Goal: Find specific page/section: Locate a particular part of the current website

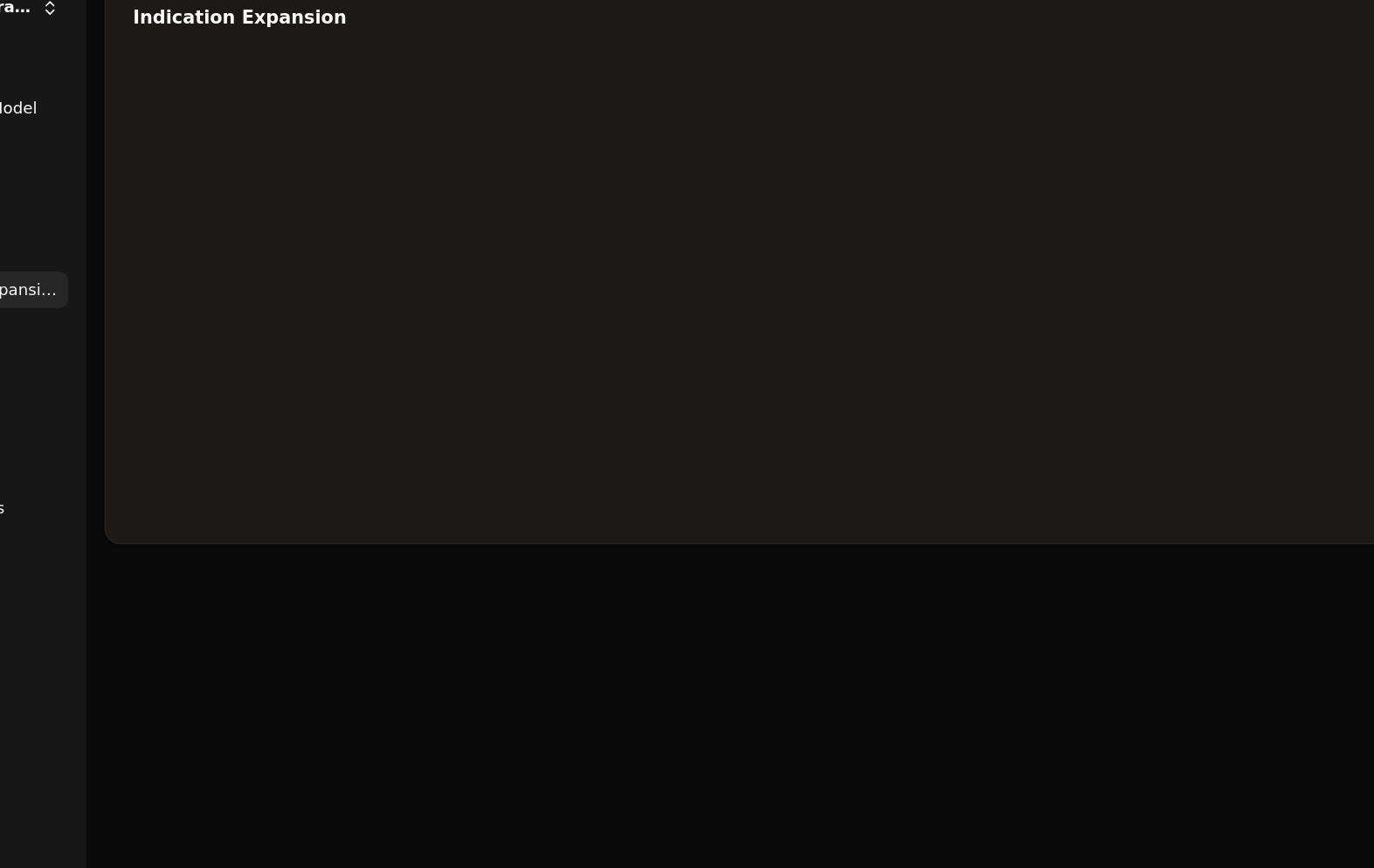
click at [954, 145] on div at bounding box center [727, 299] width 1048 height 349
click at [954, 140] on div at bounding box center [727, 299] width 1048 height 349
click at [954, 153] on div at bounding box center [727, 299] width 1048 height 349
click at [814, 198] on div at bounding box center [727, 299] width 1048 height 349
click at [856, 201] on div at bounding box center [727, 299] width 1048 height 349
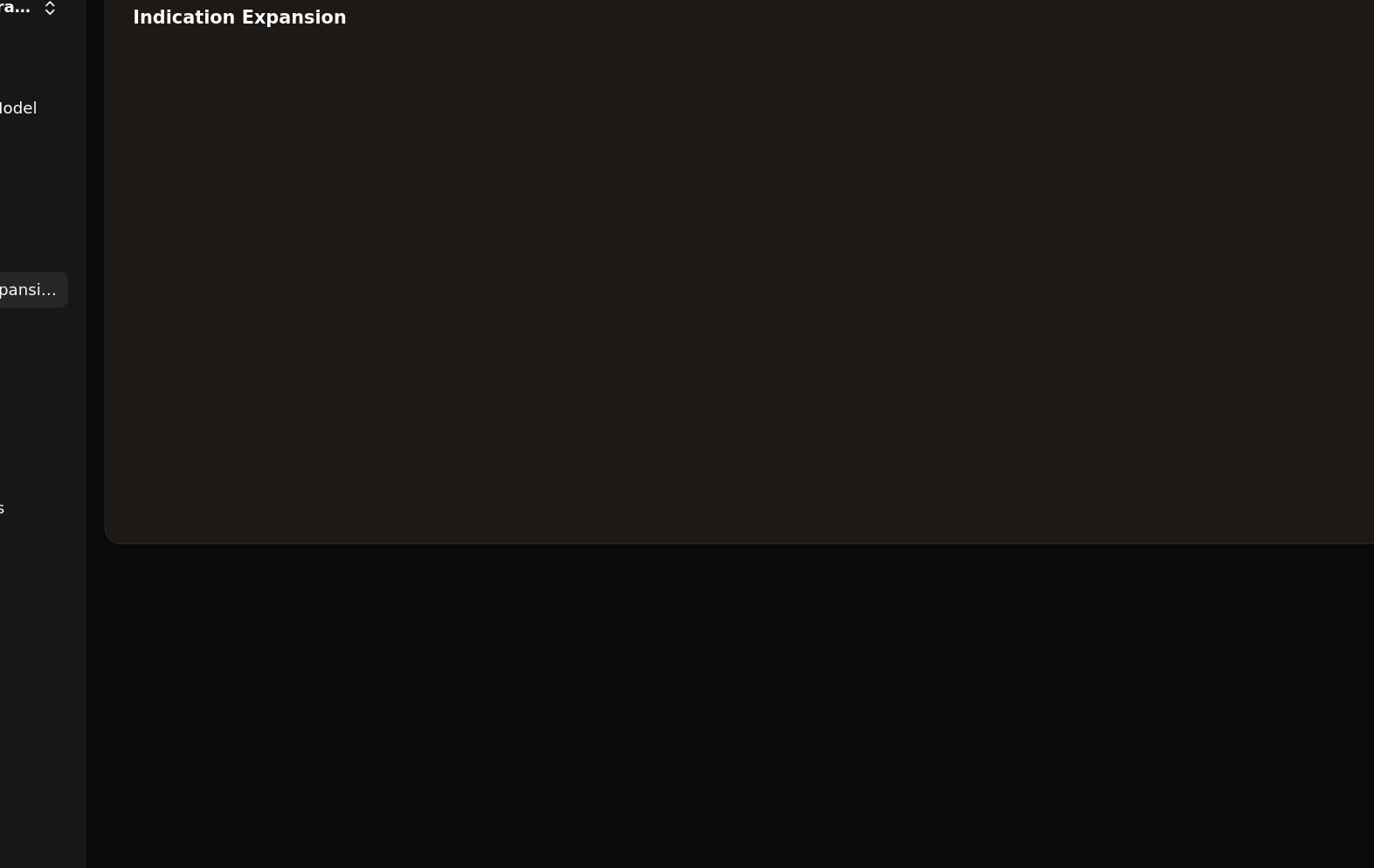
click at [954, 126] on div at bounding box center [727, 299] width 1048 height 349
click at [954, 149] on div at bounding box center [727, 299] width 1048 height 349
click at [954, 126] on div at bounding box center [727, 299] width 1048 height 349
click at [732, 218] on div at bounding box center [727, 299] width 1048 height 349
click at [733, 215] on div at bounding box center [727, 299] width 1048 height 349
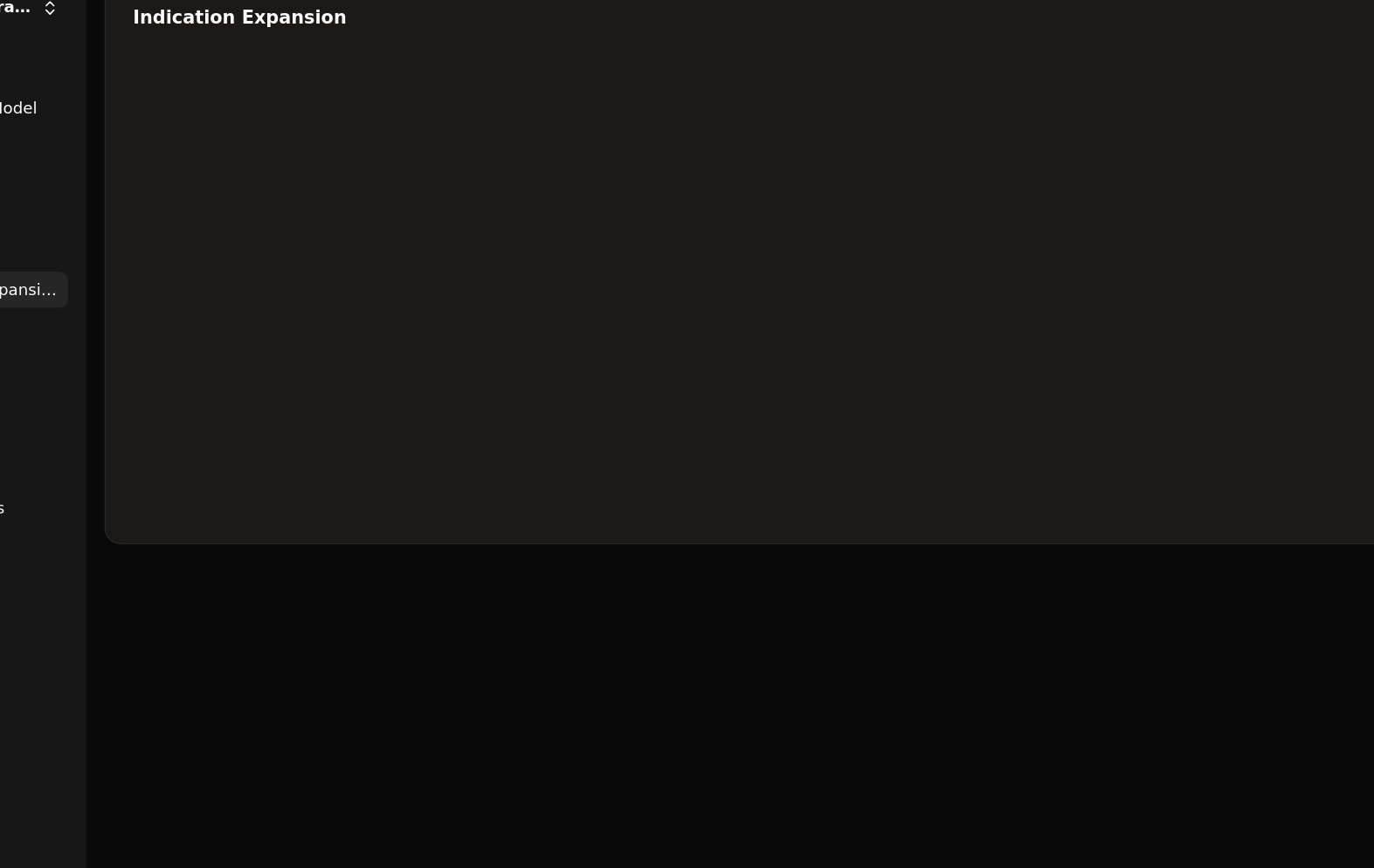
click at [954, 140] on div at bounding box center [727, 299] width 1048 height 349
click at [724, 161] on div at bounding box center [727, 299] width 1048 height 349
click at [738, 125] on div at bounding box center [727, 299] width 1048 height 349
click at [740, 163] on div at bounding box center [727, 299] width 1048 height 349
click at [846, 153] on div at bounding box center [727, 299] width 1048 height 349
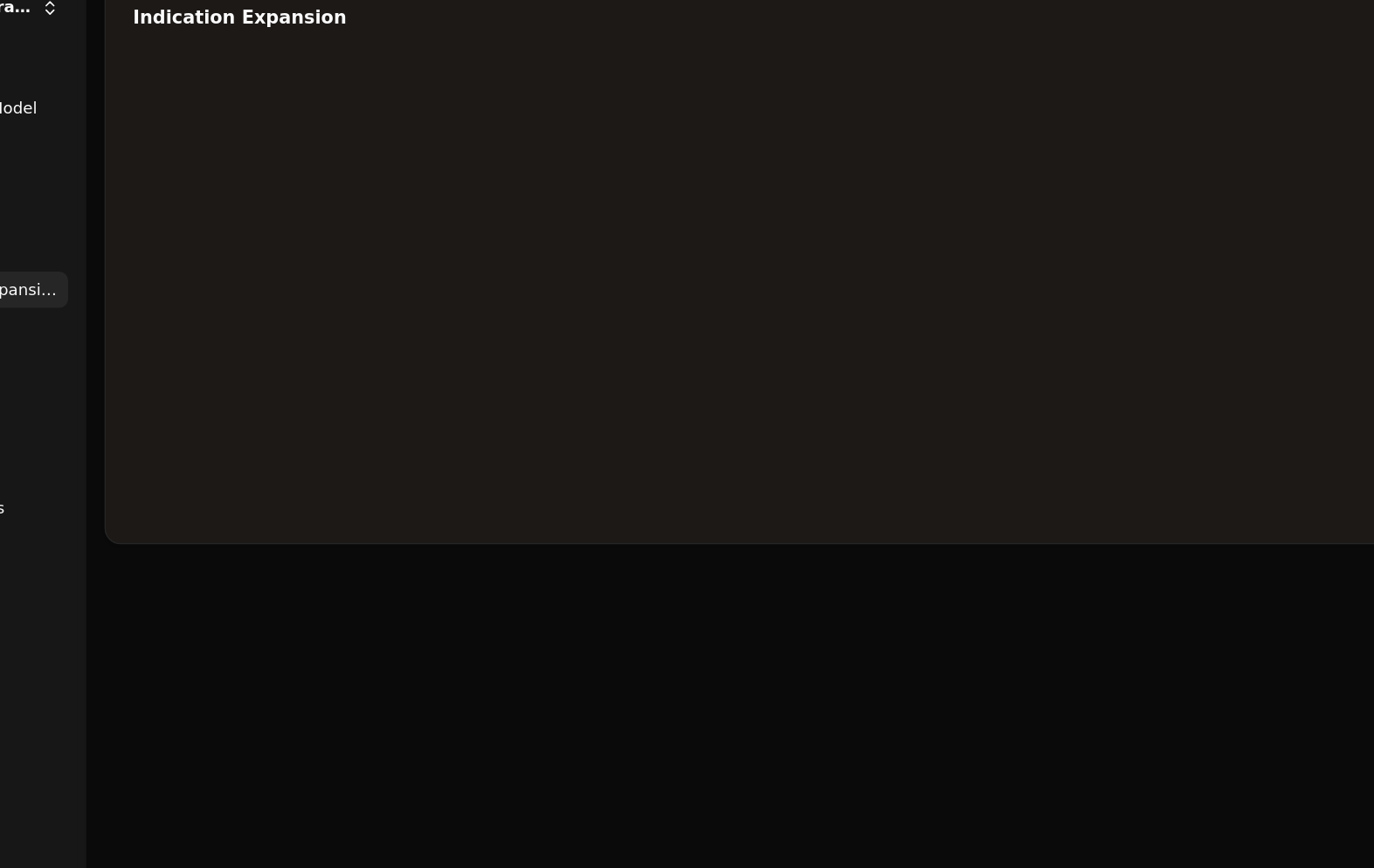
click at [852, 146] on div at bounding box center [727, 299] width 1048 height 349
click at [954, 140] on div at bounding box center [727, 299] width 1048 height 349
click at [730, 214] on div at bounding box center [727, 299] width 1048 height 349
click at [747, 125] on div at bounding box center [727, 299] width 1048 height 349
click at [733, 216] on div at bounding box center [727, 299] width 1048 height 349
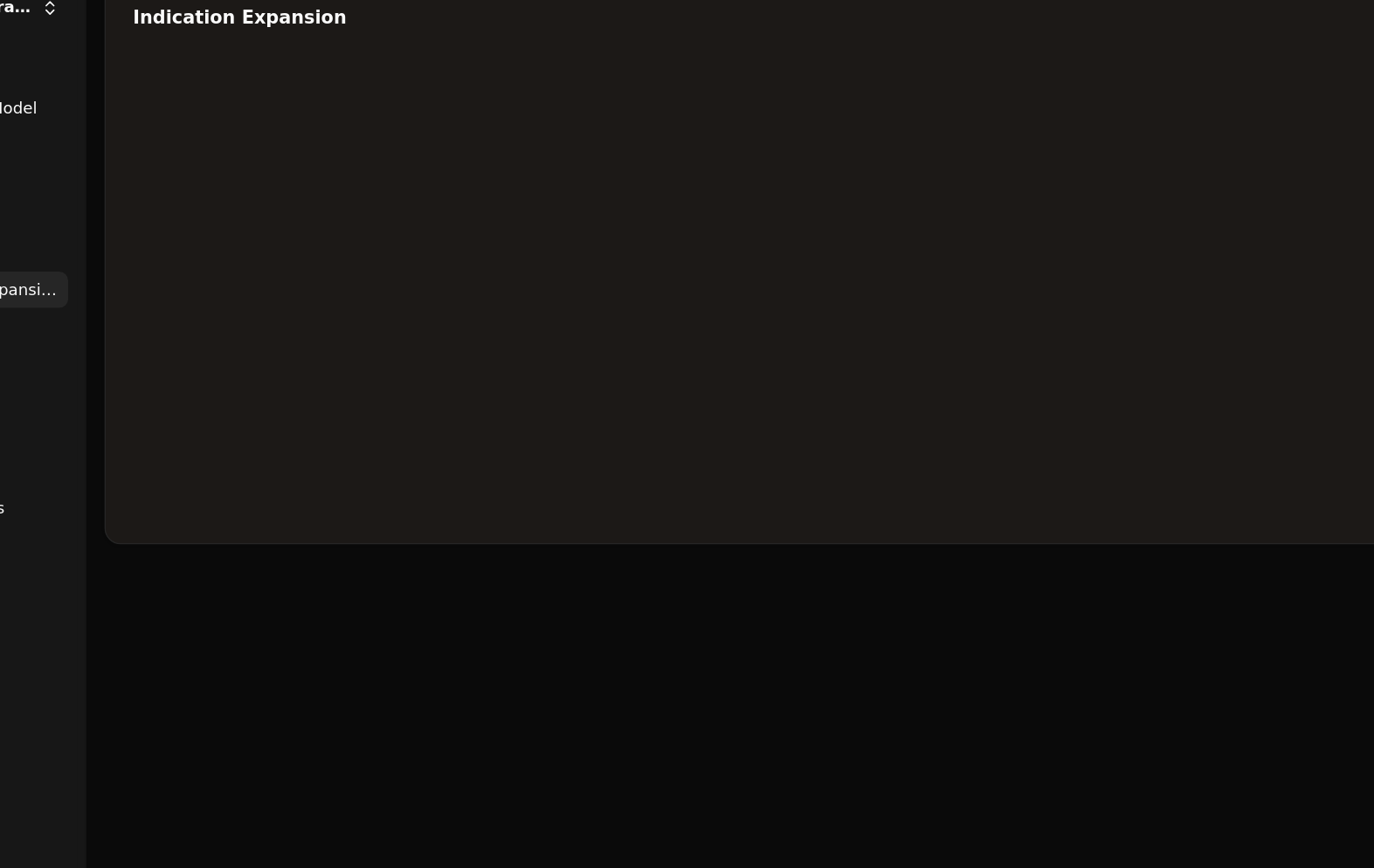
click at [867, 219] on div at bounding box center [727, 299] width 1048 height 349
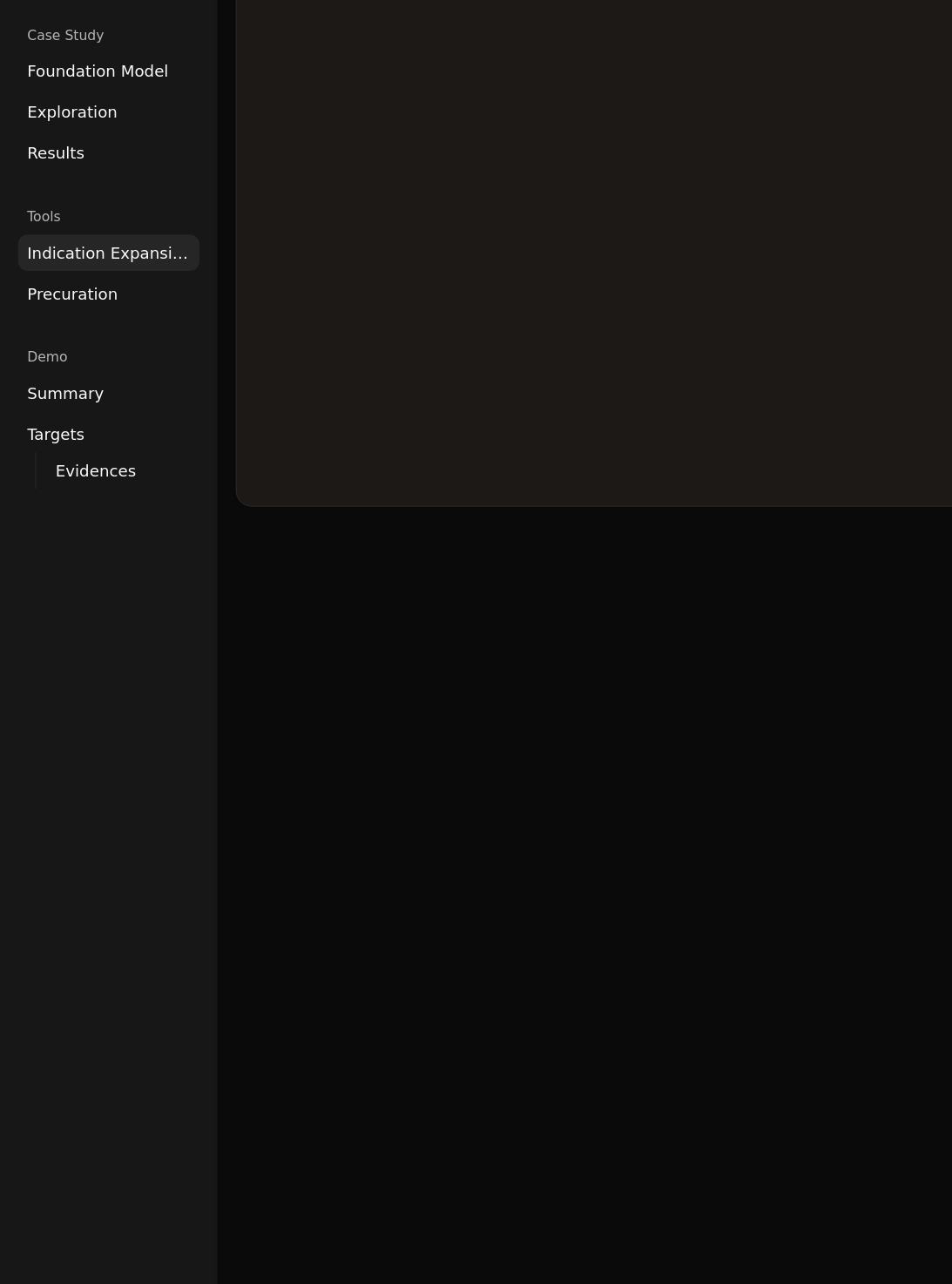
click at [147, 147] on link "Foundation Model" at bounding box center [84, 160] width 139 height 28
click at [107, 152] on span "Foundation Model" at bounding box center [75, 160] width 109 height 17
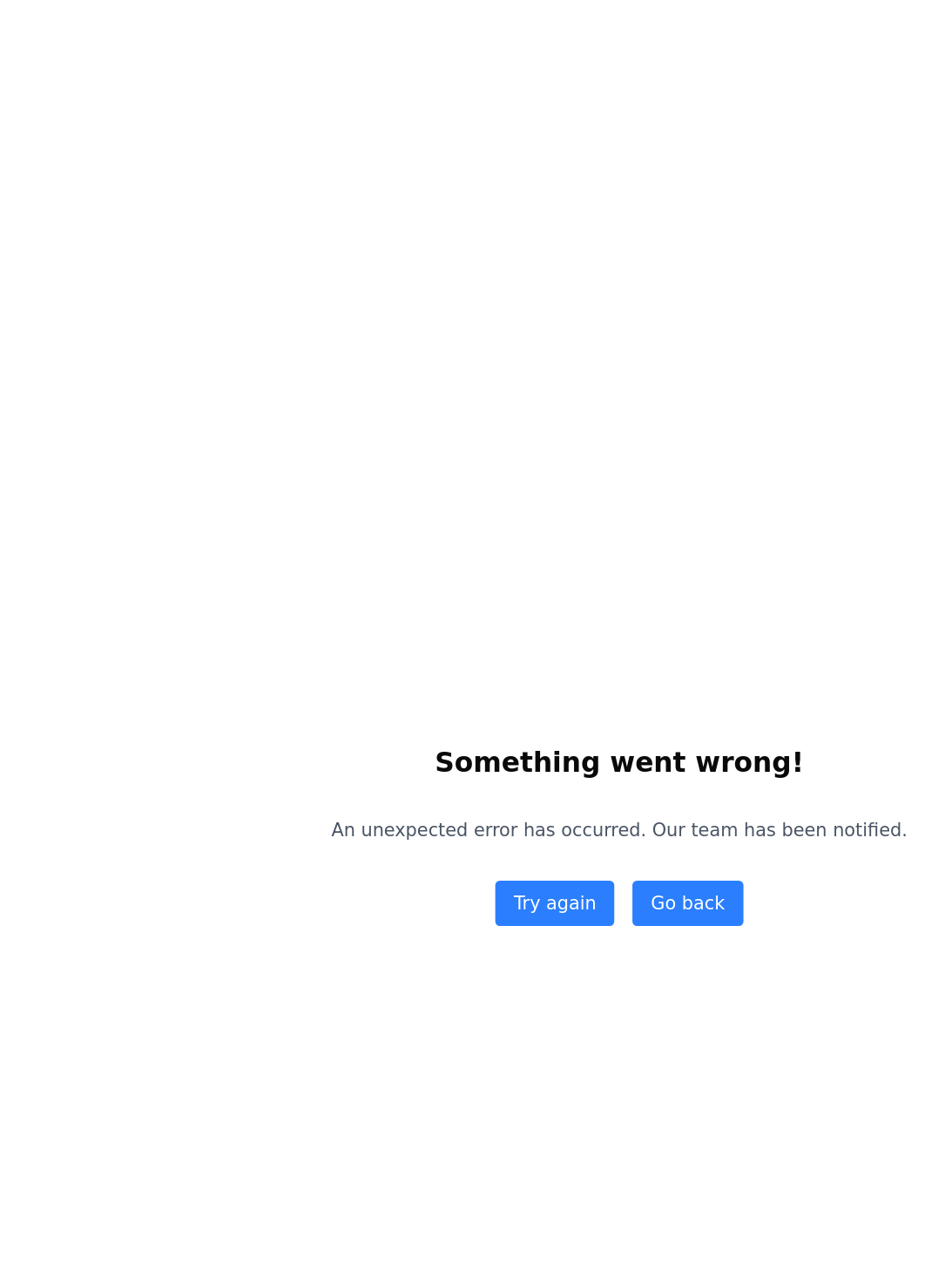
click at [451, 699] on button "Try again" at bounding box center [426, 694] width 91 height 35
click at [415, 712] on button "Try again" at bounding box center [426, 694] width 91 height 35
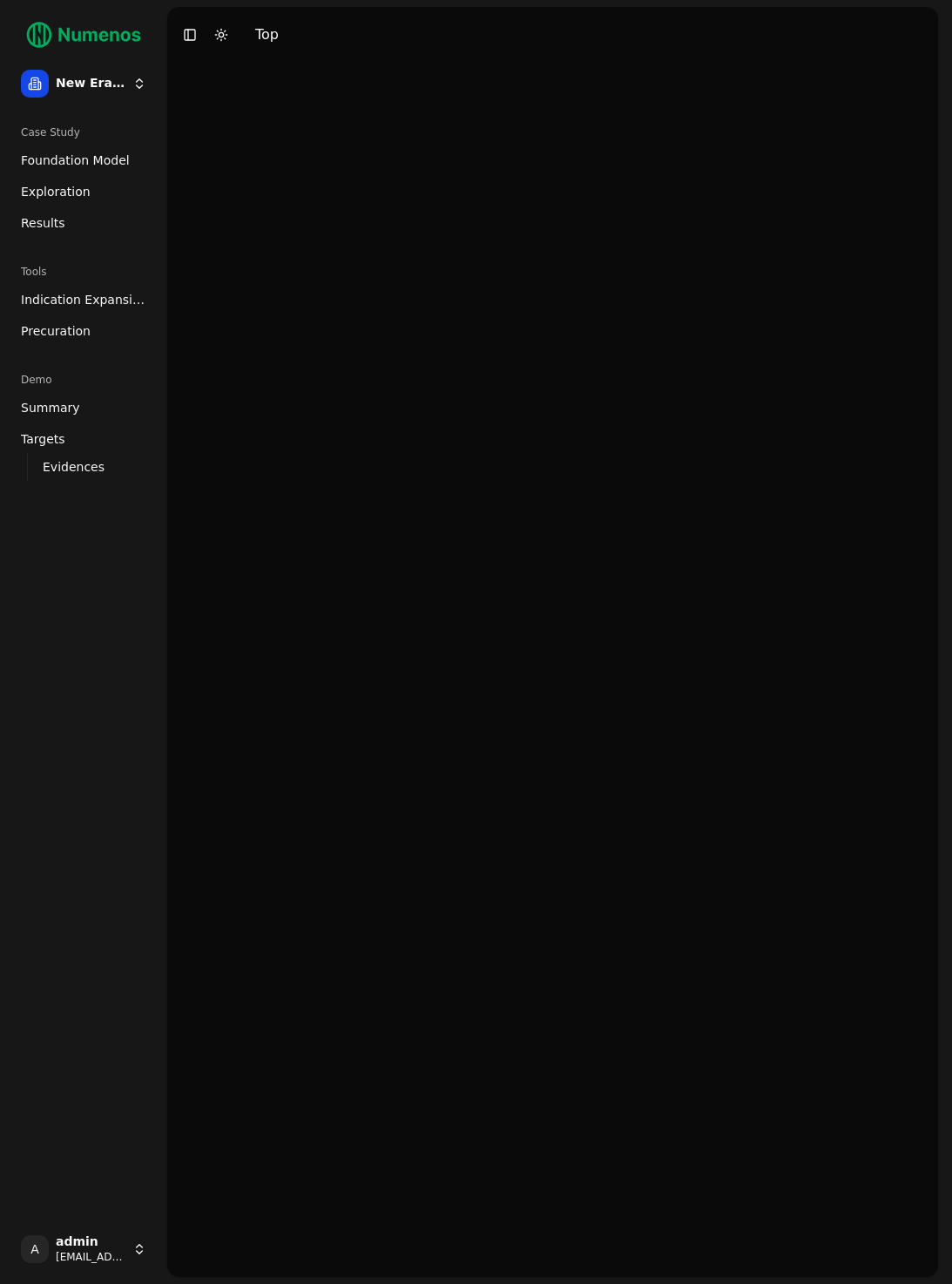
click at [62, 156] on span "Foundation Model" at bounding box center [75, 160] width 109 height 17
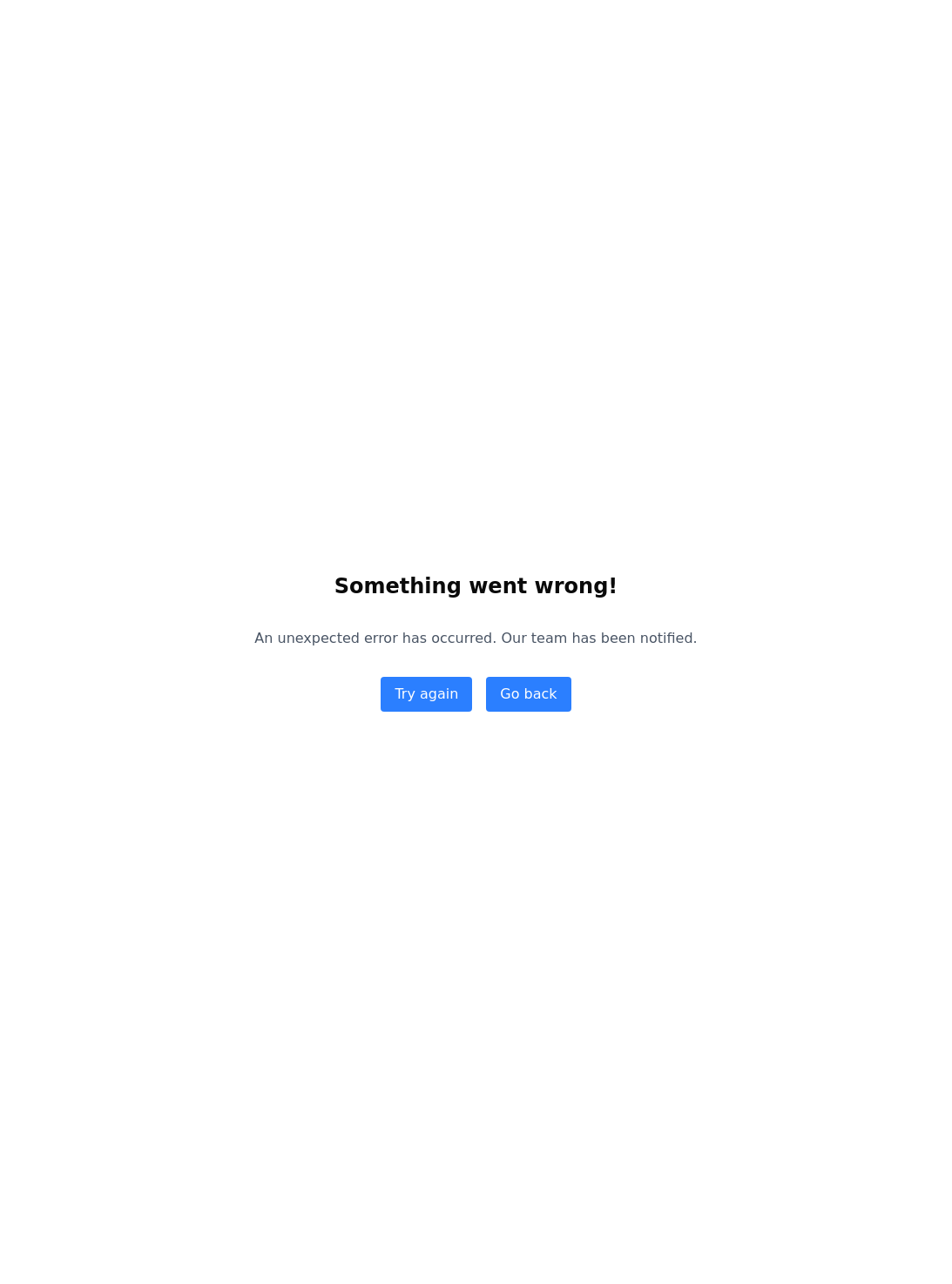
click at [565, 705] on button "Go back" at bounding box center [528, 694] width 85 height 35
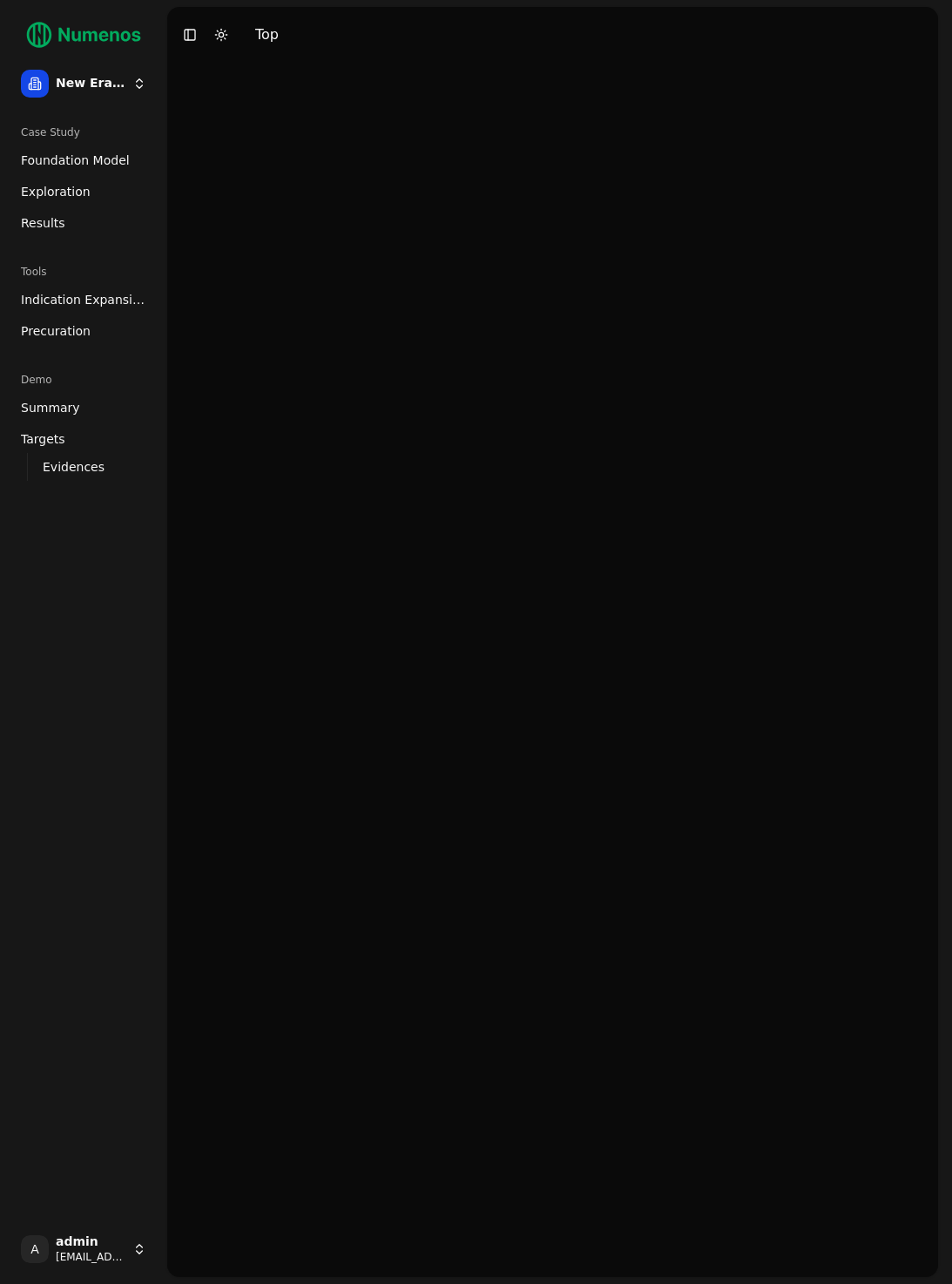
click at [105, 160] on span "Foundation Model" at bounding box center [75, 160] width 109 height 17
